Goal: Check status: Check status

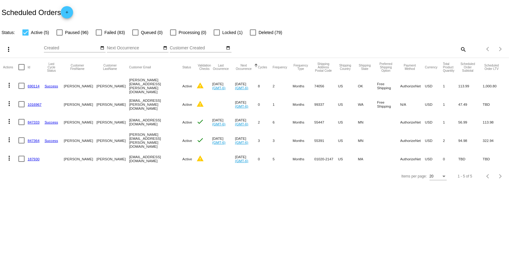
click at [193, 47] on input "Customer Created" at bounding box center [197, 48] width 55 height 5
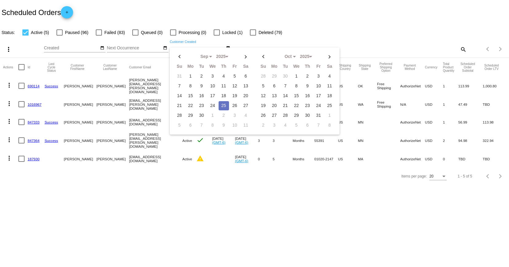
click at [144, 49] on input "Next Occurrence" at bounding box center [134, 48] width 55 height 5
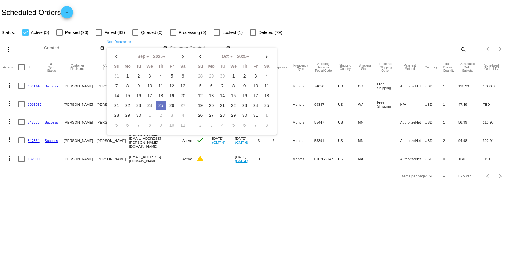
click at [81, 49] on input "Created" at bounding box center [71, 48] width 55 height 5
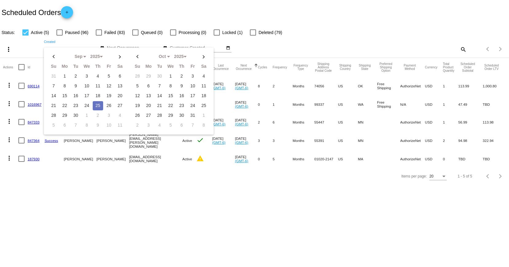
click at [365, 27] on div "Status: Active (5) Paused (96) Failed (83) Queued (0) Processing (0) Locked (1)…" at bounding box center [254, 31] width 509 height 12
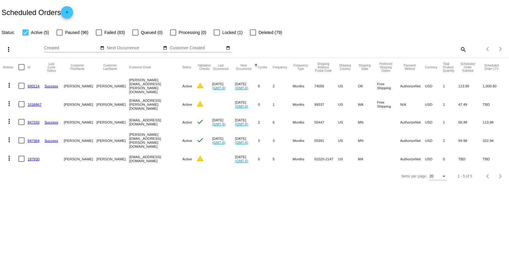
click at [443, 177] on div "Items per page:" at bounding box center [443, 177] width 3 height 2
click at [435, 199] on span "100" at bounding box center [438, 201] width 17 height 11
click at [99, 33] on div at bounding box center [99, 32] width 6 height 6
click at [99, 36] on input "Failed (83)" at bounding box center [99, 36] width 0 height 0
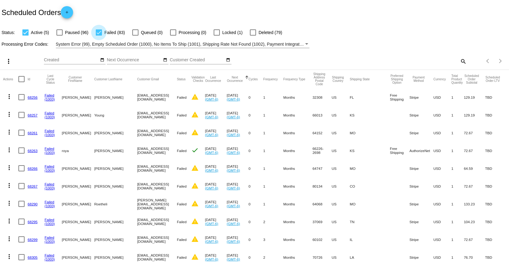
click at [97, 32] on div at bounding box center [99, 32] width 6 height 6
click at [99, 36] on input "Failed (83)" at bounding box center [99, 36] width 0 height 0
checkbox input "false"
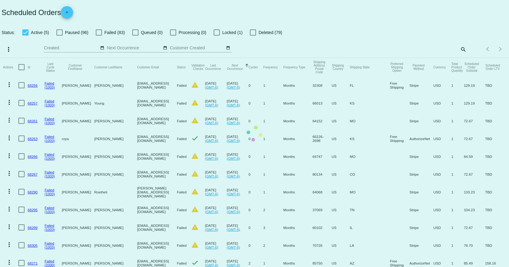
click at [460, 49] on mat-icon "search" at bounding box center [462, 50] width 7 height 10
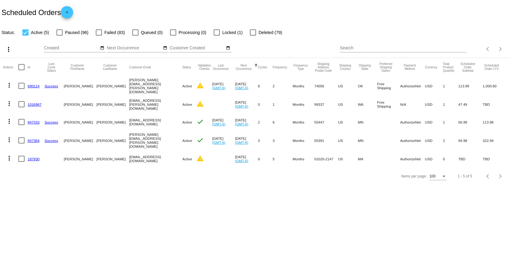
click at [381, 48] on input "Search" at bounding box center [403, 48] width 127 height 5
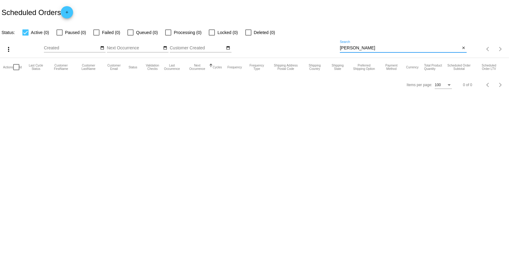
type input "[PERSON_NAME]"
click at [60, 31] on div at bounding box center [59, 32] width 6 height 6
click at [60, 36] on input "Paused (0)" at bounding box center [59, 36] width 0 height 0
checkbox input "true"
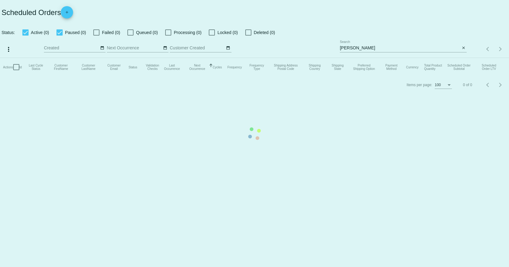
click at [95, 58] on mat-table "Actions Id Last Cycle Status Customer FirstName Customer LastName Customer Emai…" at bounding box center [254, 67] width 509 height 18
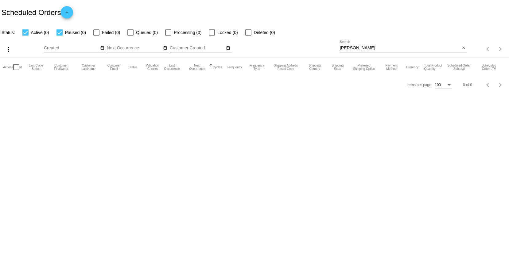
click at [96, 33] on div at bounding box center [96, 32] width 6 height 6
click at [96, 36] on input "Failed (0)" at bounding box center [96, 36] width 0 height 0
checkbox input "true"
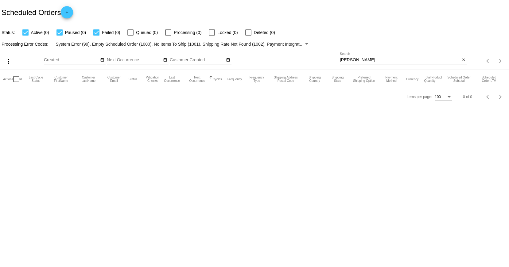
click at [365, 59] on input "[PERSON_NAME]" at bounding box center [400, 60] width 120 height 5
type input "[PERSON_NAME]"
drag, startPoint x: 378, startPoint y: 60, endPoint x: 323, endPoint y: 60, distance: 55.3
click at [323, 60] on div "more_vert Sep Jan Feb Mar [DATE]" at bounding box center [254, 59] width 509 height 22
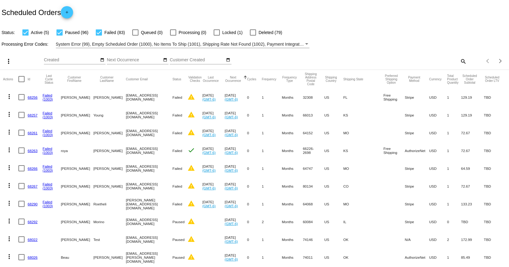
click at [459, 60] on mat-icon "search" at bounding box center [462, 61] width 7 height 10
click at [395, 58] on input "Search" at bounding box center [403, 60] width 127 height 5
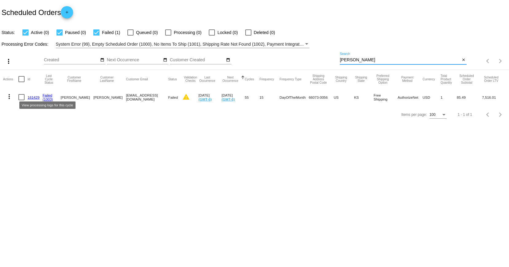
type input "[PERSON_NAME]"
click at [49, 96] on link "Failed" at bounding box center [48, 95] width 10 height 4
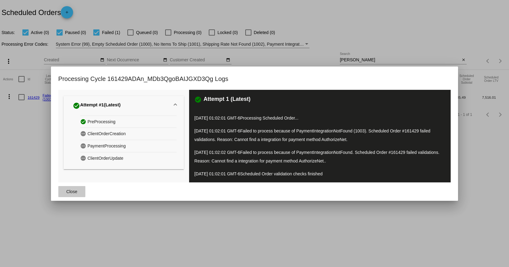
click at [68, 191] on span "Close" at bounding box center [71, 191] width 11 height 5
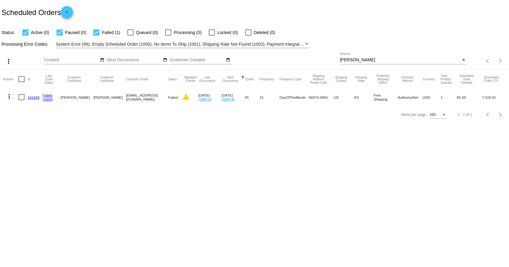
click at [33, 98] on link "161429" at bounding box center [34, 97] width 12 height 4
